Goal: Task Accomplishment & Management: Manage account settings

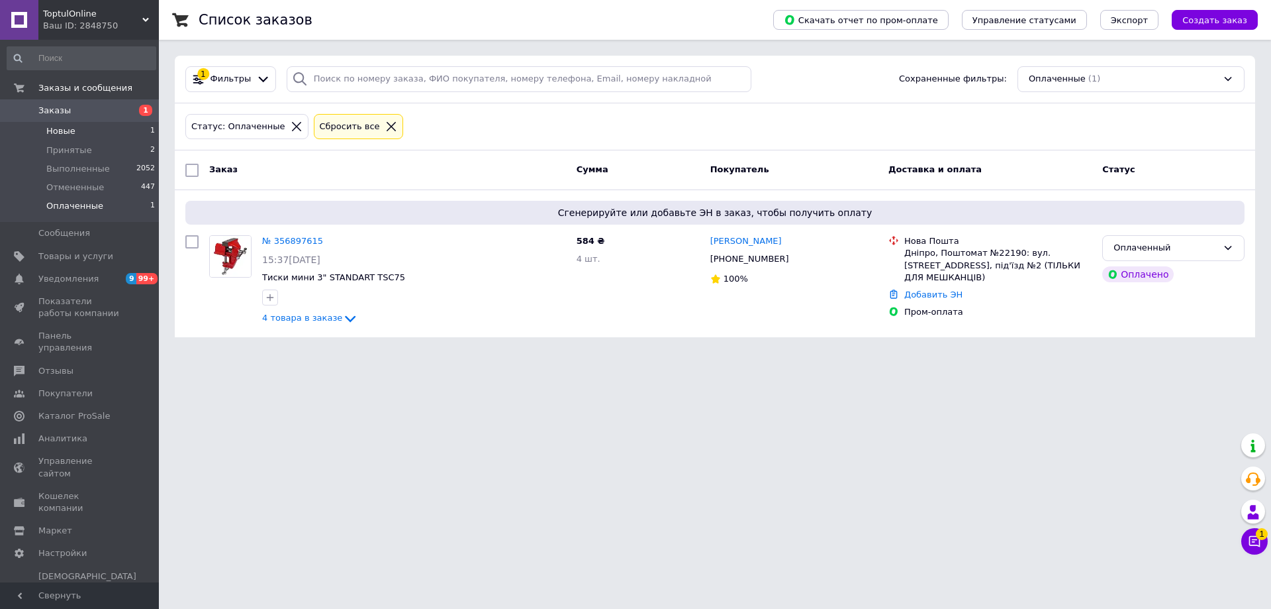
click at [60, 137] on span "Новые" at bounding box center [60, 131] width 29 height 12
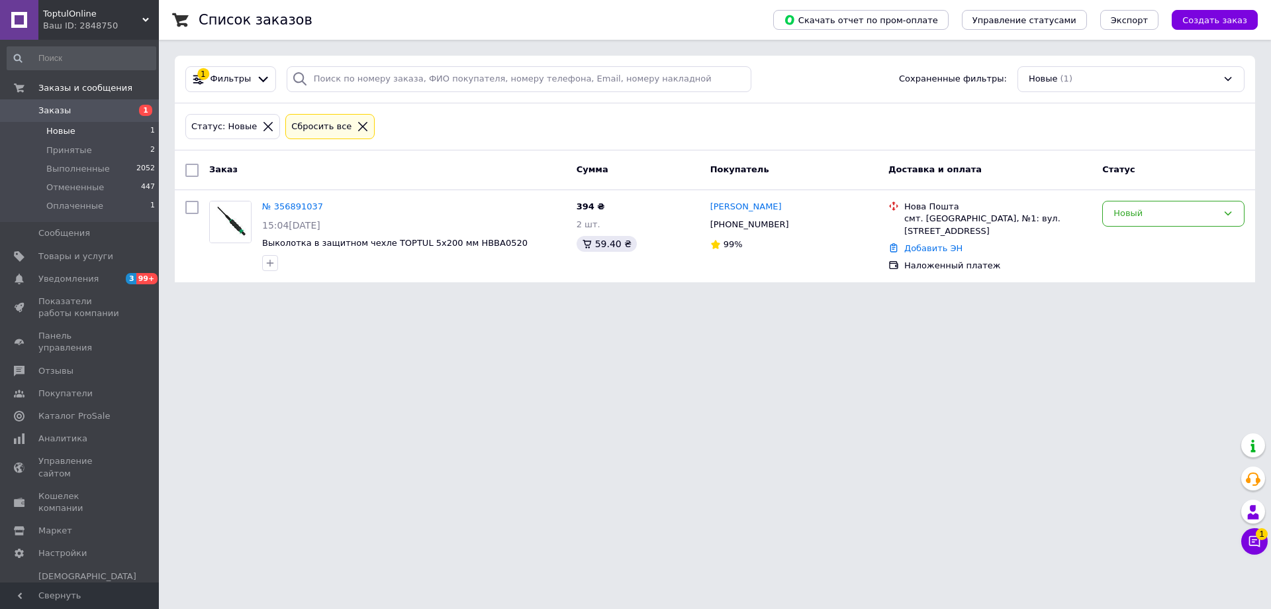
click at [507, 298] on html "ToptulOnline Ваш ID: 2848750 Сайт ToptulOnline Кабинет покупателя Проверить сос…" at bounding box center [635, 149] width 1271 height 298
click at [52, 138] on li "Новые 1" at bounding box center [81, 131] width 163 height 19
click at [70, 128] on span "Новые" at bounding box center [60, 131] width 29 height 12
click at [80, 154] on span "Принятые" at bounding box center [69, 150] width 46 height 12
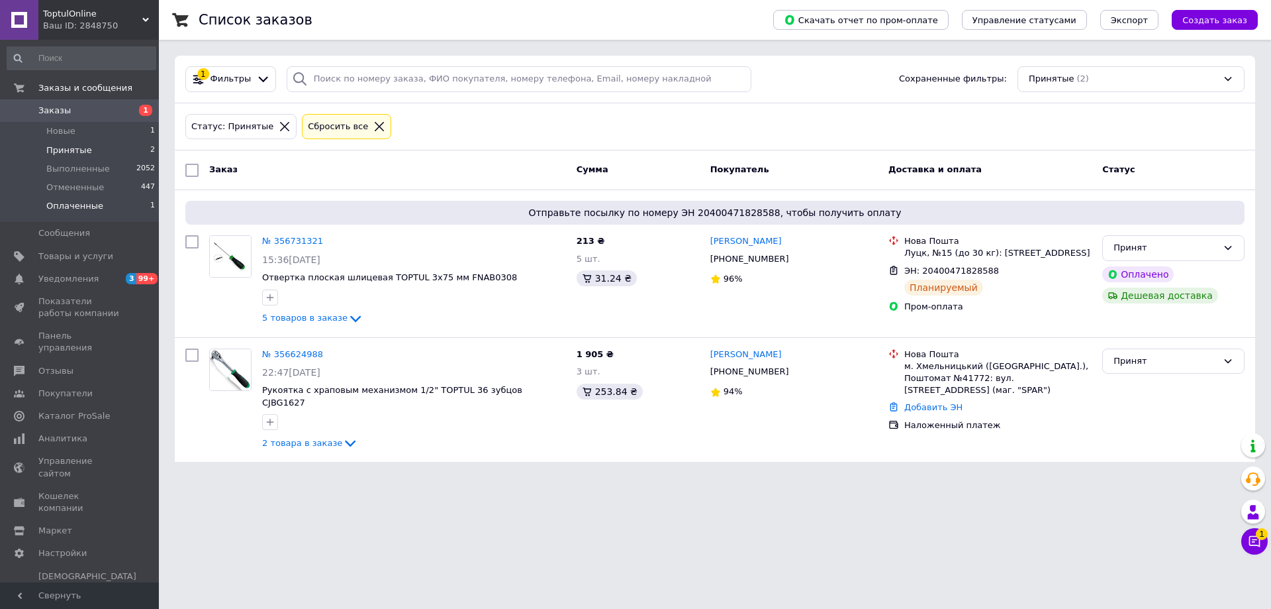
click at [81, 207] on span "Оплаченные" at bounding box center [74, 206] width 57 height 12
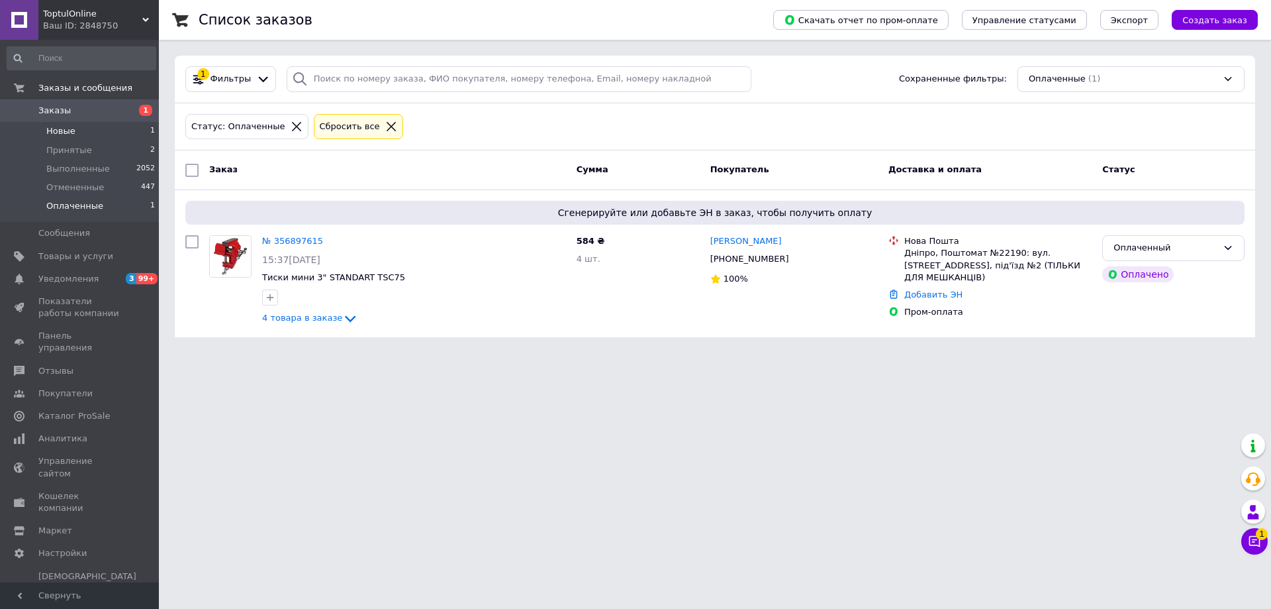
click at [63, 131] on span "Новые" at bounding box center [60, 131] width 29 height 12
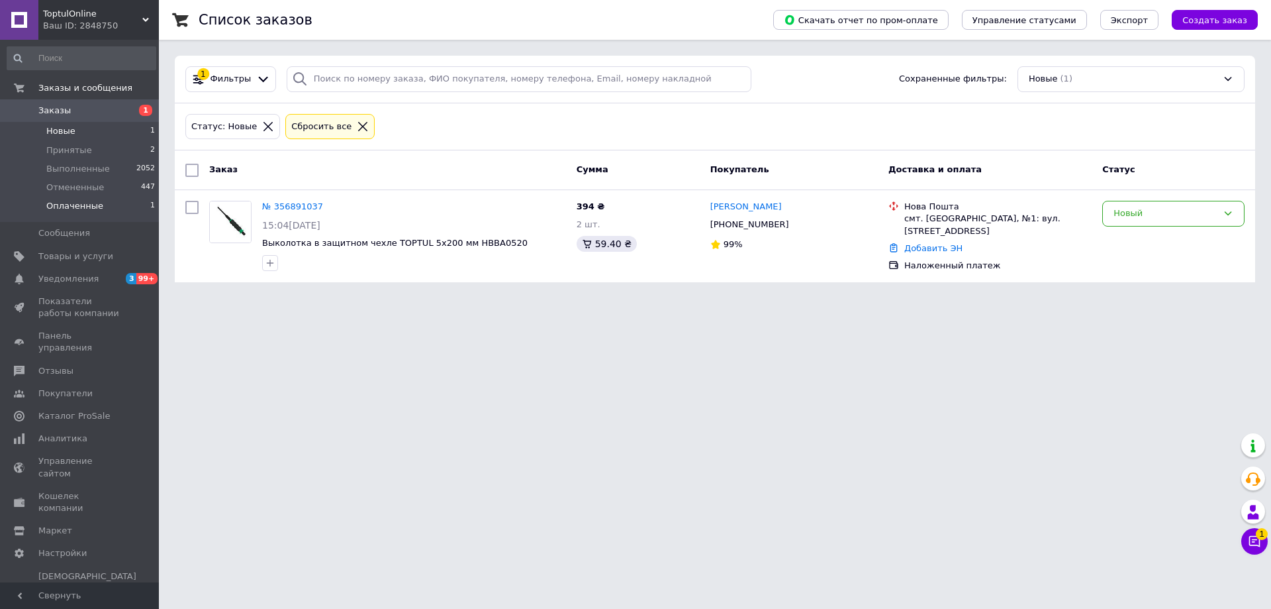
click at [54, 204] on span "Оплаченные" at bounding box center [74, 206] width 57 height 12
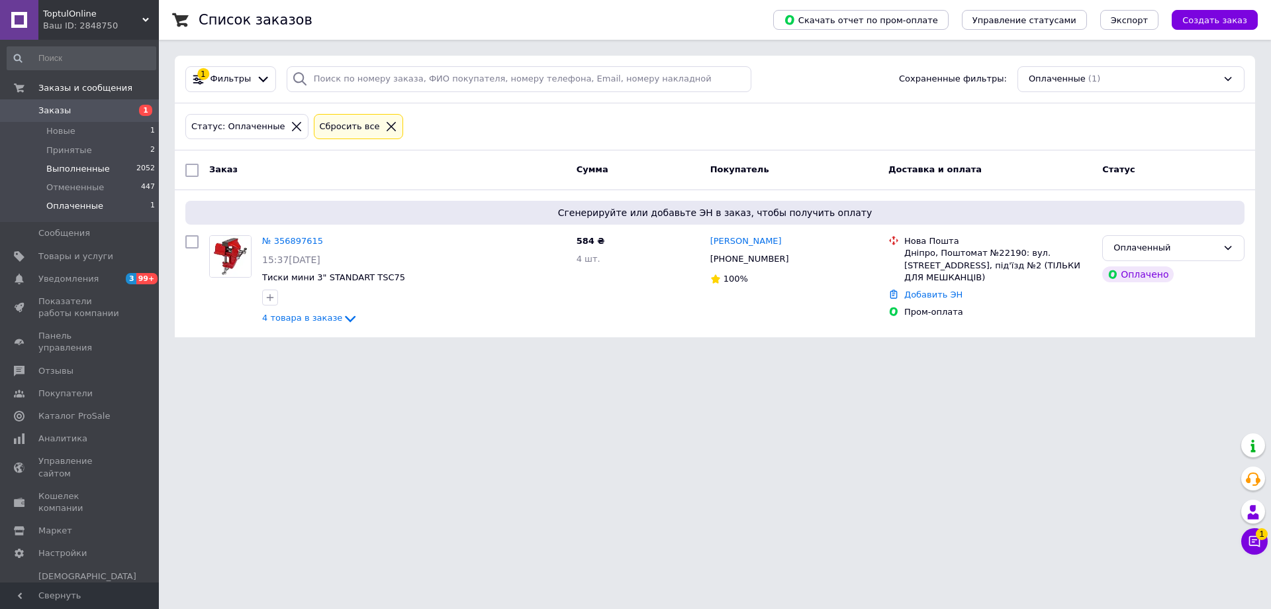
click at [65, 168] on span "Выполненные" at bounding box center [78, 169] width 64 height 12
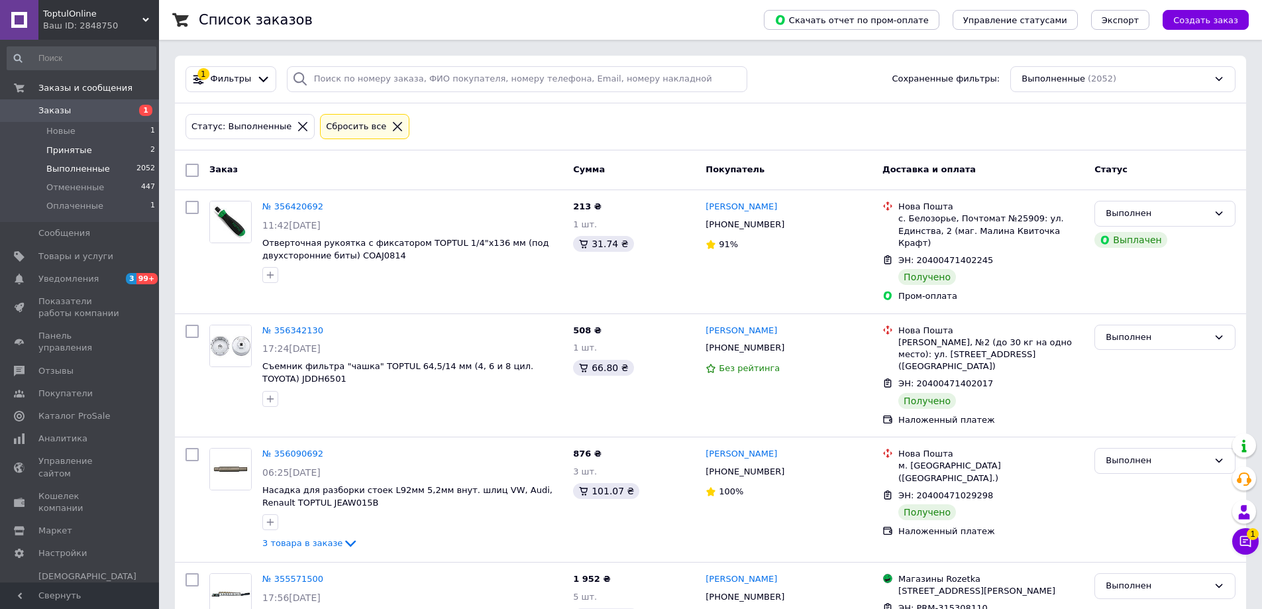
click at [69, 146] on span "Принятые" at bounding box center [69, 150] width 46 height 12
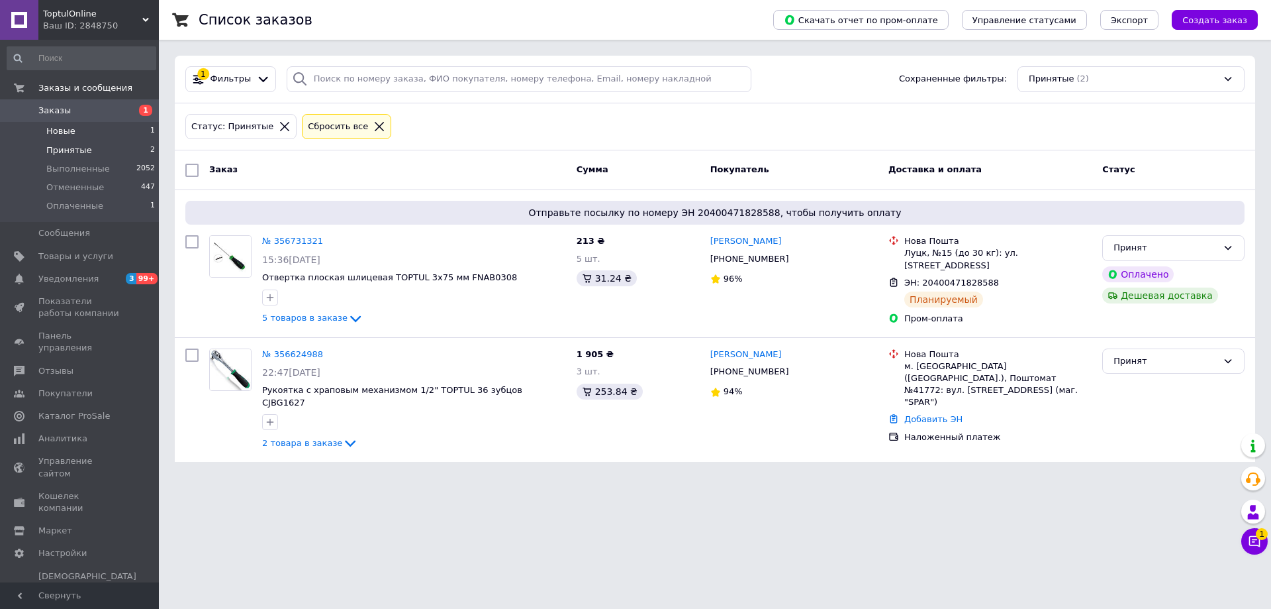
click at [70, 129] on span "Новые" at bounding box center [60, 131] width 29 height 12
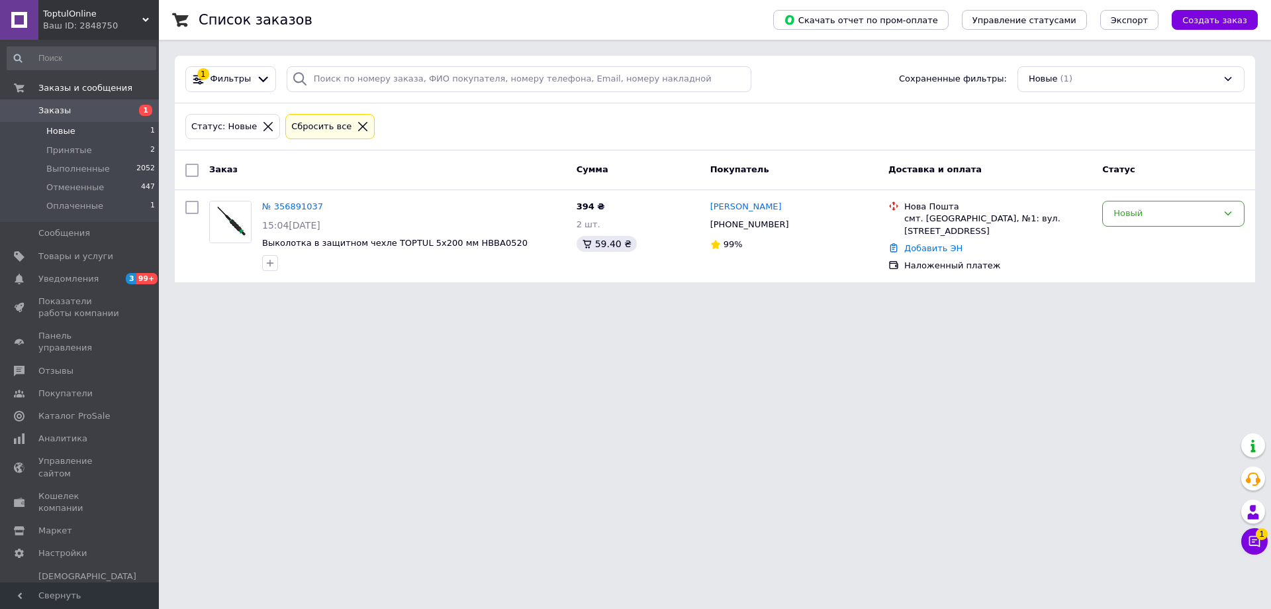
click at [67, 132] on span "Новые" at bounding box center [60, 131] width 29 height 12
click at [69, 194] on li "Отмененные 447" at bounding box center [81, 187] width 163 height 19
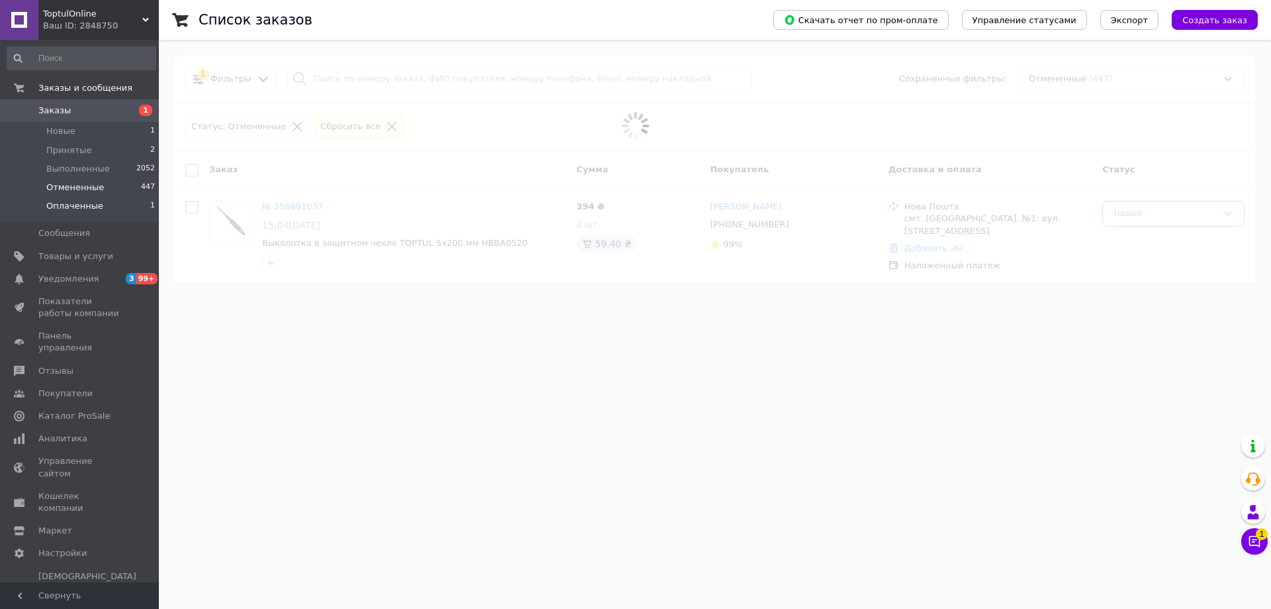
click at [70, 203] on span "Оплаченные" at bounding box center [74, 206] width 57 height 12
